Goal: Information Seeking & Learning: Learn about a topic

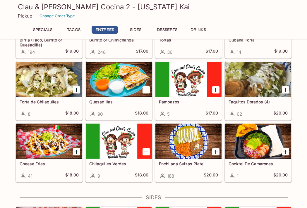
scroll to position [321, 0]
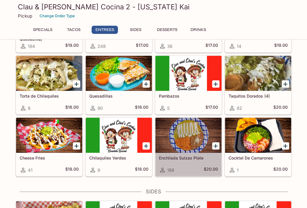
click at [189, 139] on div at bounding box center [188, 135] width 66 height 35
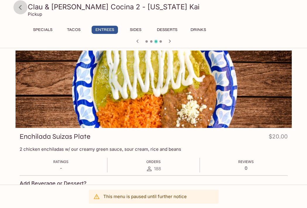
click at [19, 6] on icon at bounding box center [20, 7] width 10 height 10
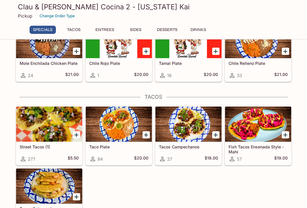
scroll to position [64, 0]
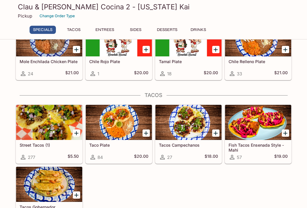
click at [129, 122] on div at bounding box center [119, 122] width 66 height 35
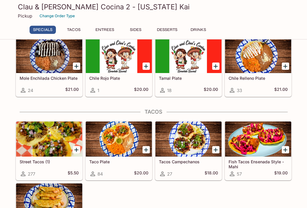
scroll to position [50, 0]
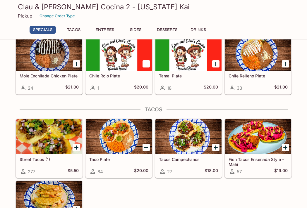
click at [257, 54] on div at bounding box center [258, 53] width 66 height 35
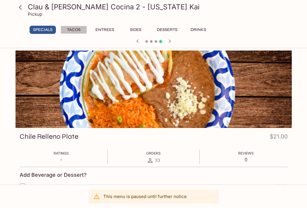
click at [77, 30] on button "Tacos" at bounding box center [74, 30] width 26 height 8
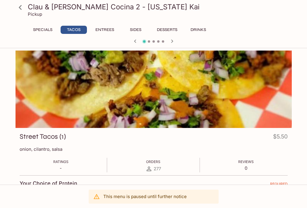
click at [111, 28] on button "Entrees" at bounding box center [105, 30] width 26 height 8
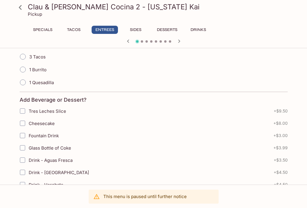
scroll to position [120, 0]
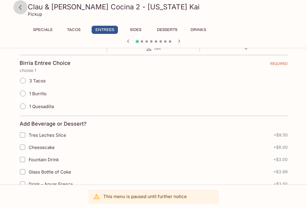
click at [21, 7] on icon at bounding box center [20, 7] width 10 height 10
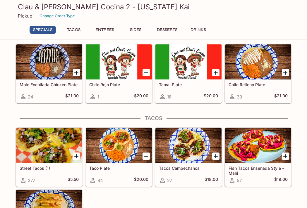
scroll to position [44, 0]
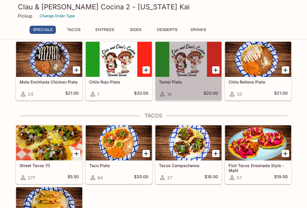
click at [186, 64] on div at bounding box center [188, 59] width 66 height 35
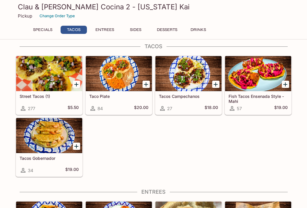
scroll to position [114, 0]
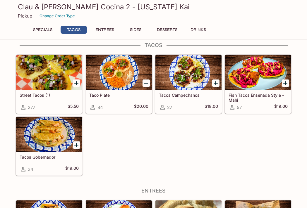
click at [63, 131] on div at bounding box center [49, 134] width 66 height 35
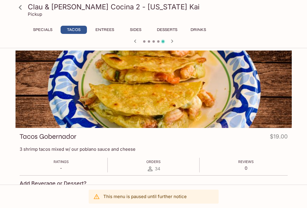
click at [21, 9] on icon at bounding box center [20, 7] width 3 height 5
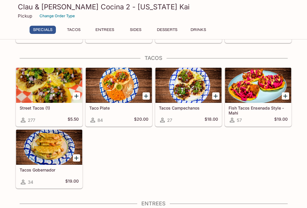
scroll to position [104, 0]
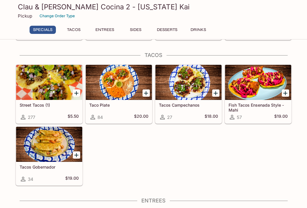
click at [130, 85] on div at bounding box center [119, 82] width 66 height 35
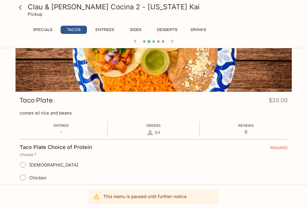
scroll to position [33, 0]
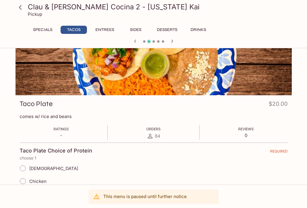
click at [19, 7] on icon at bounding box center [20, 7] width 3 height 5
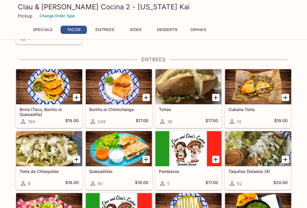
scroll to position [247, 0]
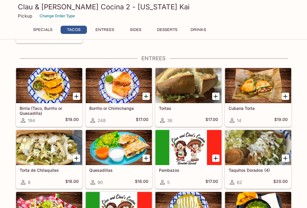
click at [43, 88] on div at bounding box center [49, 85] width 66 height 35
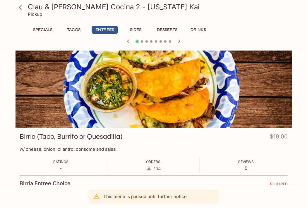
click at [21, 7] on icon at bounding box center [20, 7] width 10 height 10
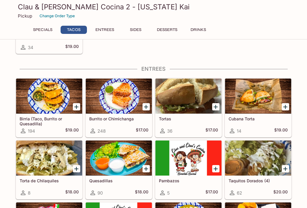
scroll to position [236, 0]
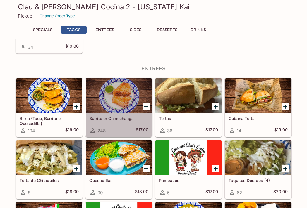
click at [122, 100] on div at bounding box center [119, 95] width 66 height 35
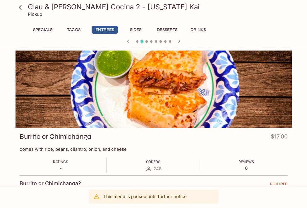
click at [20, 5] on icon at bounding box center [20, 7] width 10 height 10
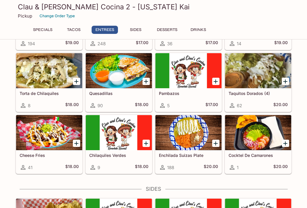
scroll to position [322, 0]
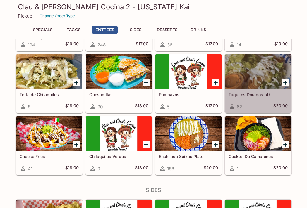
click at [259, 71] on div at bounding box center [258, 71] width 66 height 35
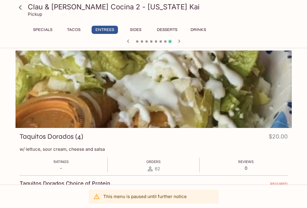
click at [20, 6] on icon at bounding box center [20, 7] width 10 height 10
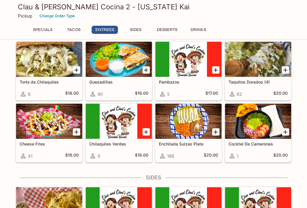
scroll to position [331, 0]
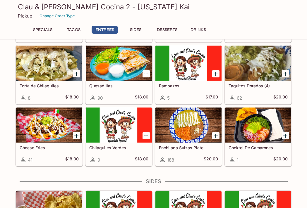
click at [259, 123] on div at bounding box center [258, 125] width 66 height 35
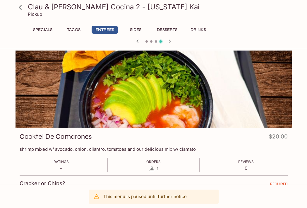
click at [20, 8] on icon at bounding box center [20, 7] width 3 height 5
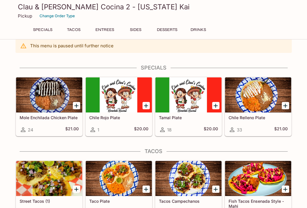
scroll to position [9, 0]
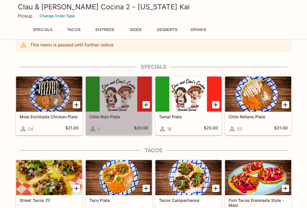
click at [112, 89] on div at bounding box center [119, 94] width 66 height 35
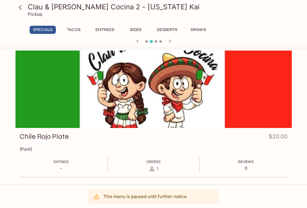
scroll to position [4, 0]
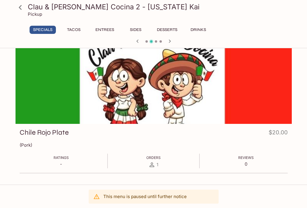
click at [20, 9] on icon at bounding box center [20, 7] width 3 height 5
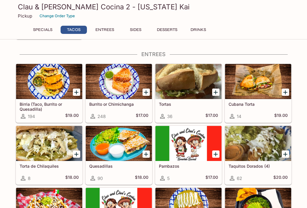
scroll to position [251, 0]
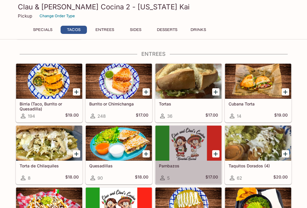
click at [181, 152] on div at bounding box center [188, 143] width 66 height 35
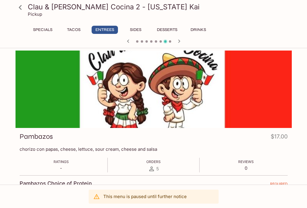
click at [18, 6] on icon at bounding box center [20, 7] width 10 height 10
